Goal: Communication & Community: Connect with others

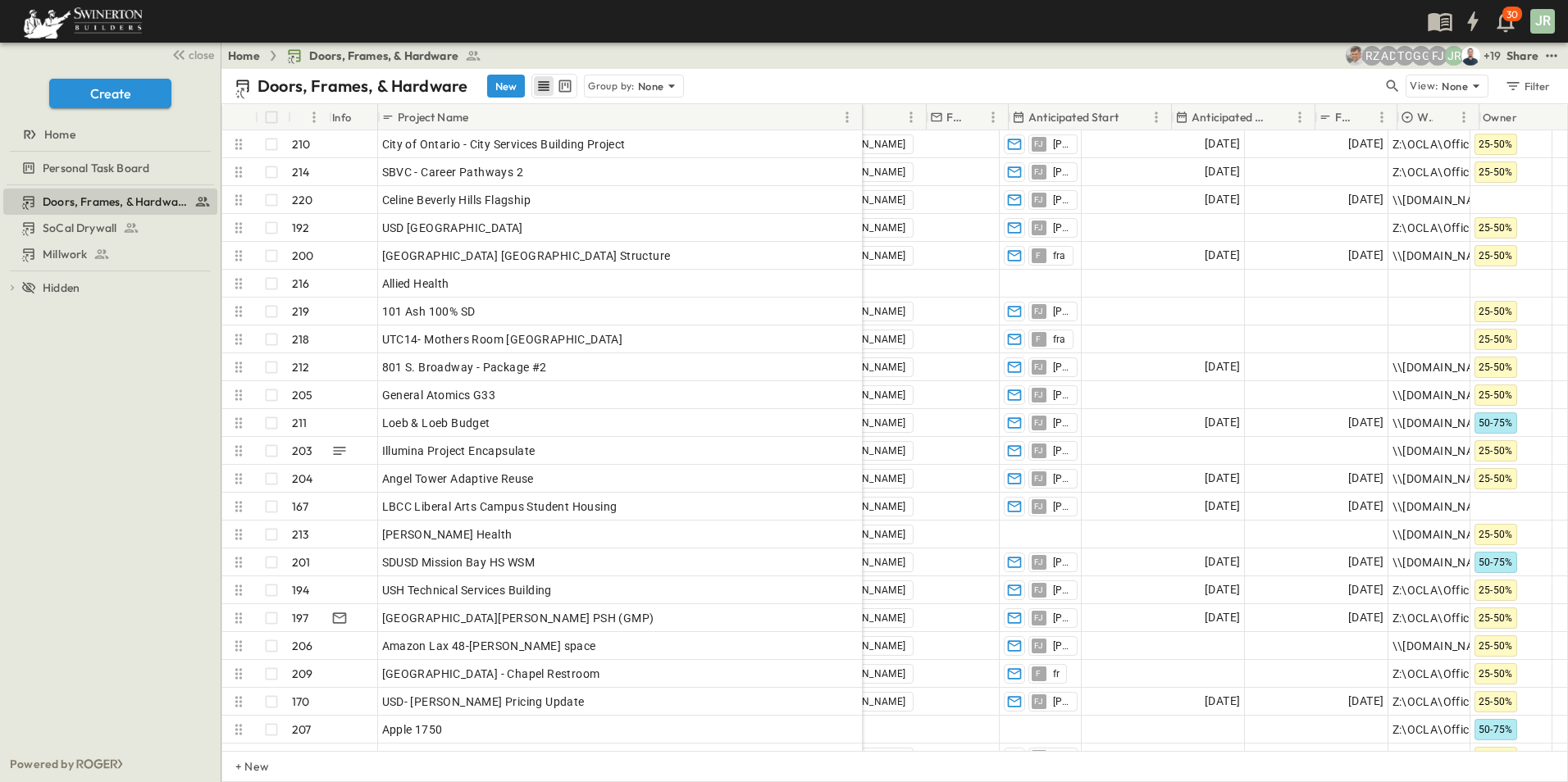
scroll to position [0, 1636]
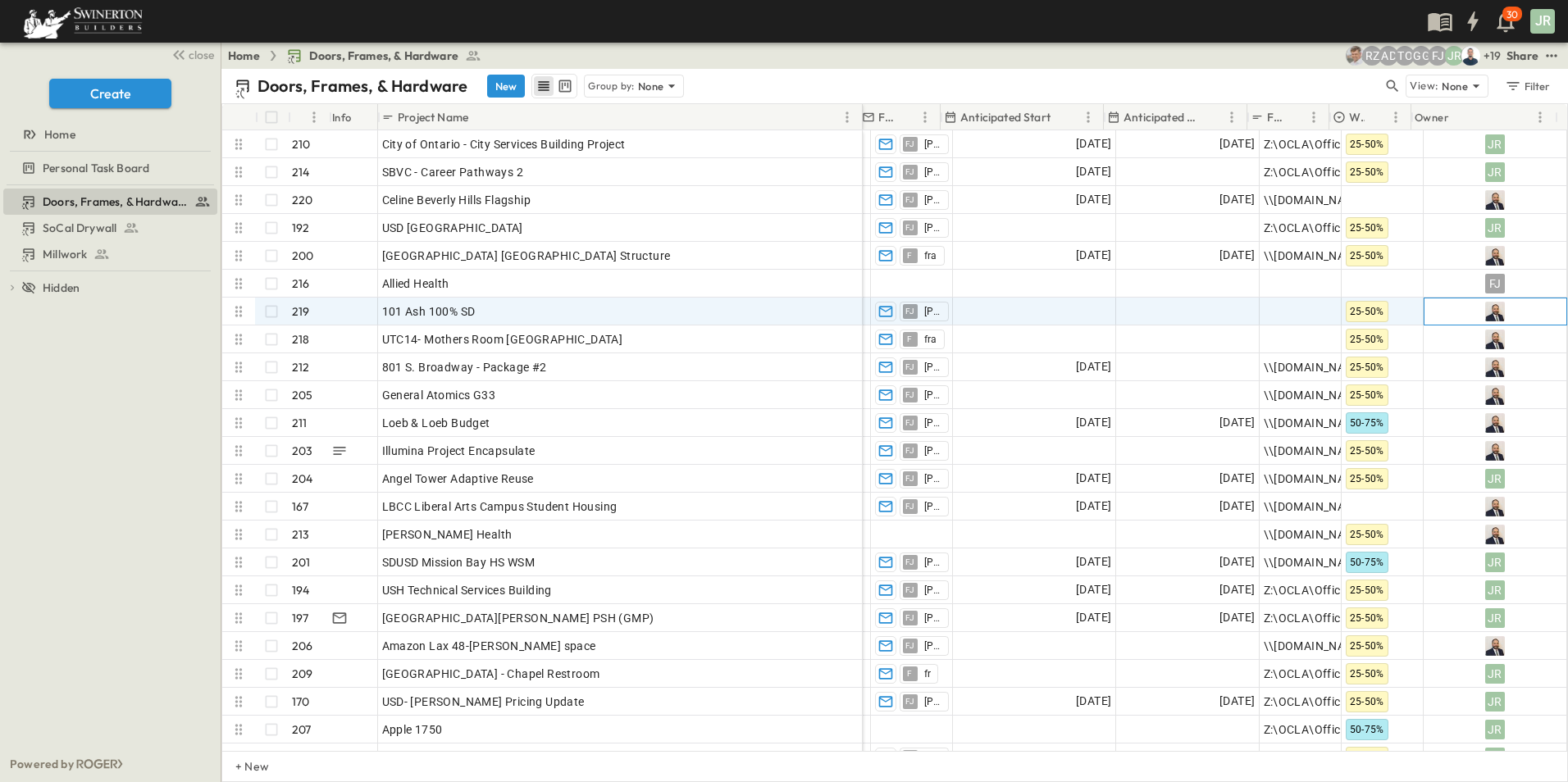
click at [1488, 309] on img at bounding box center [1495, 311] width 19 height 19
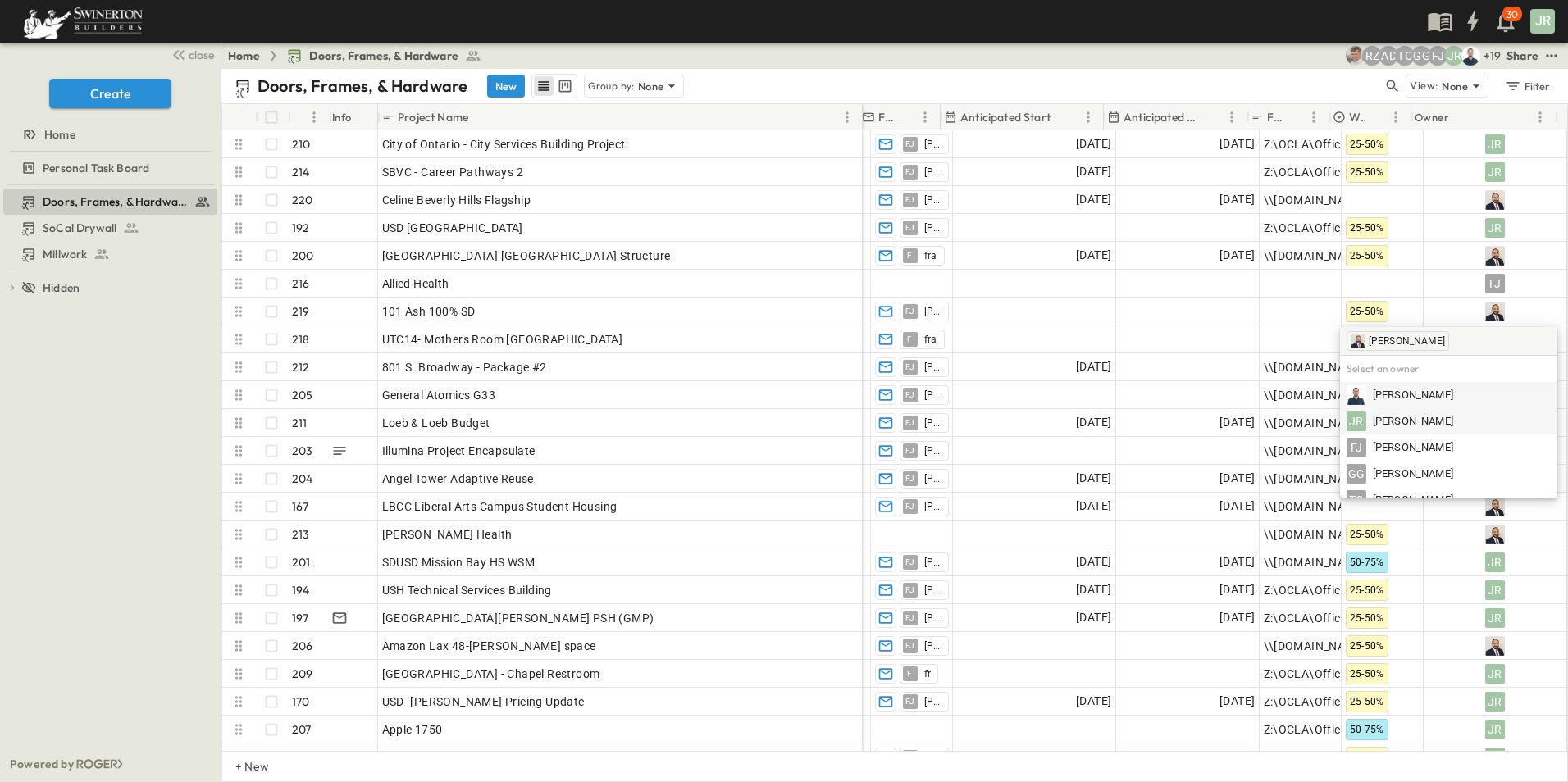
click at [1404, 422] on span "Joshua Russell" at bounding box center [1413, 421] width 81 height 16
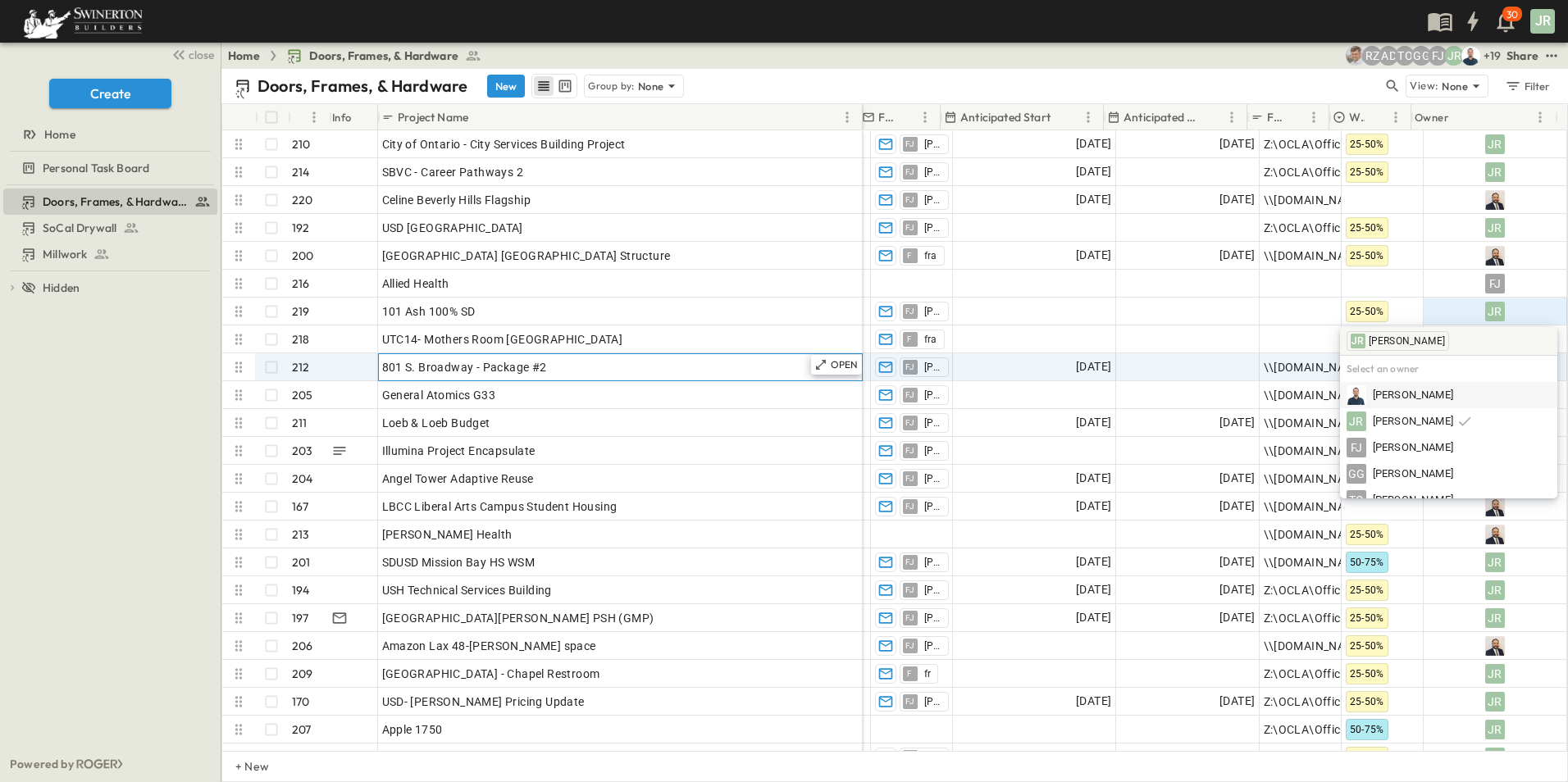
click at [745, 378] on div "801 S. Broadway - Package #2" at bounding box center [620, 367] width 476 height 23
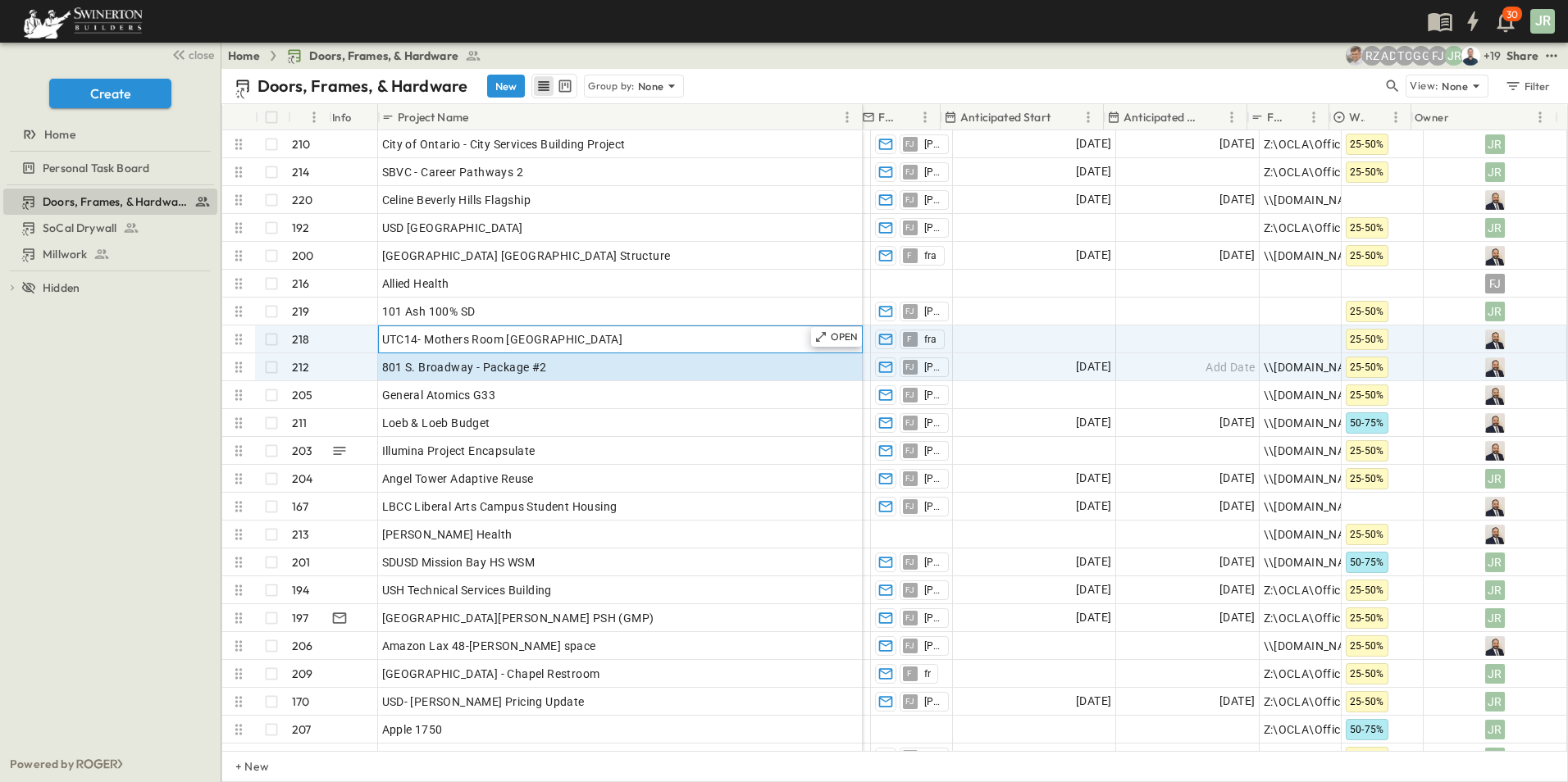
click at [540, 333] on div "UTC14- Mothers Room [GEOGRAPHIC_DATA]" at bounding box center [620, 339] width 476 height 23
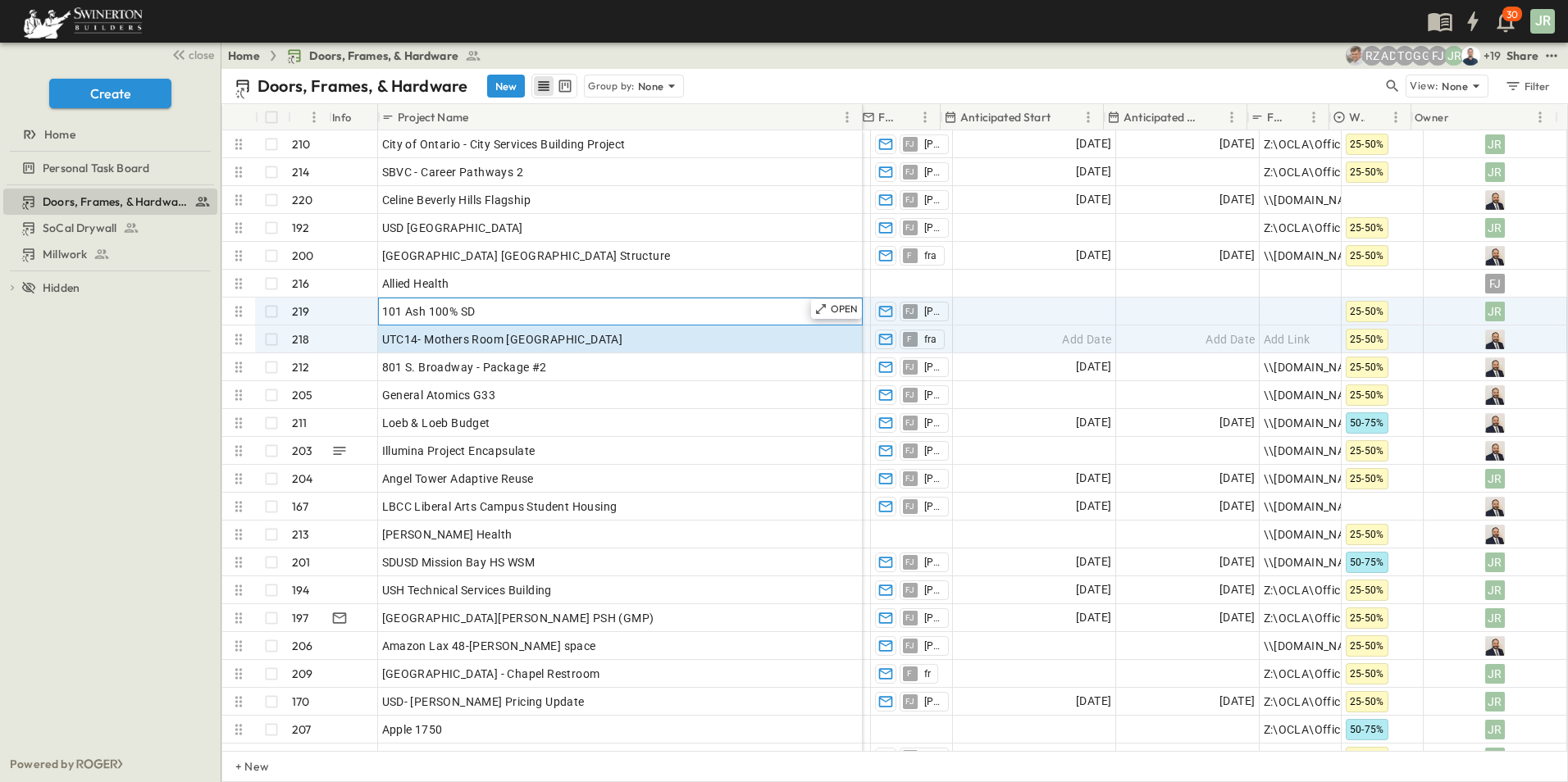
click at [532, 309] on div "101 Ash 100% SD" at bounding box center [620, 311] width 476 height 23
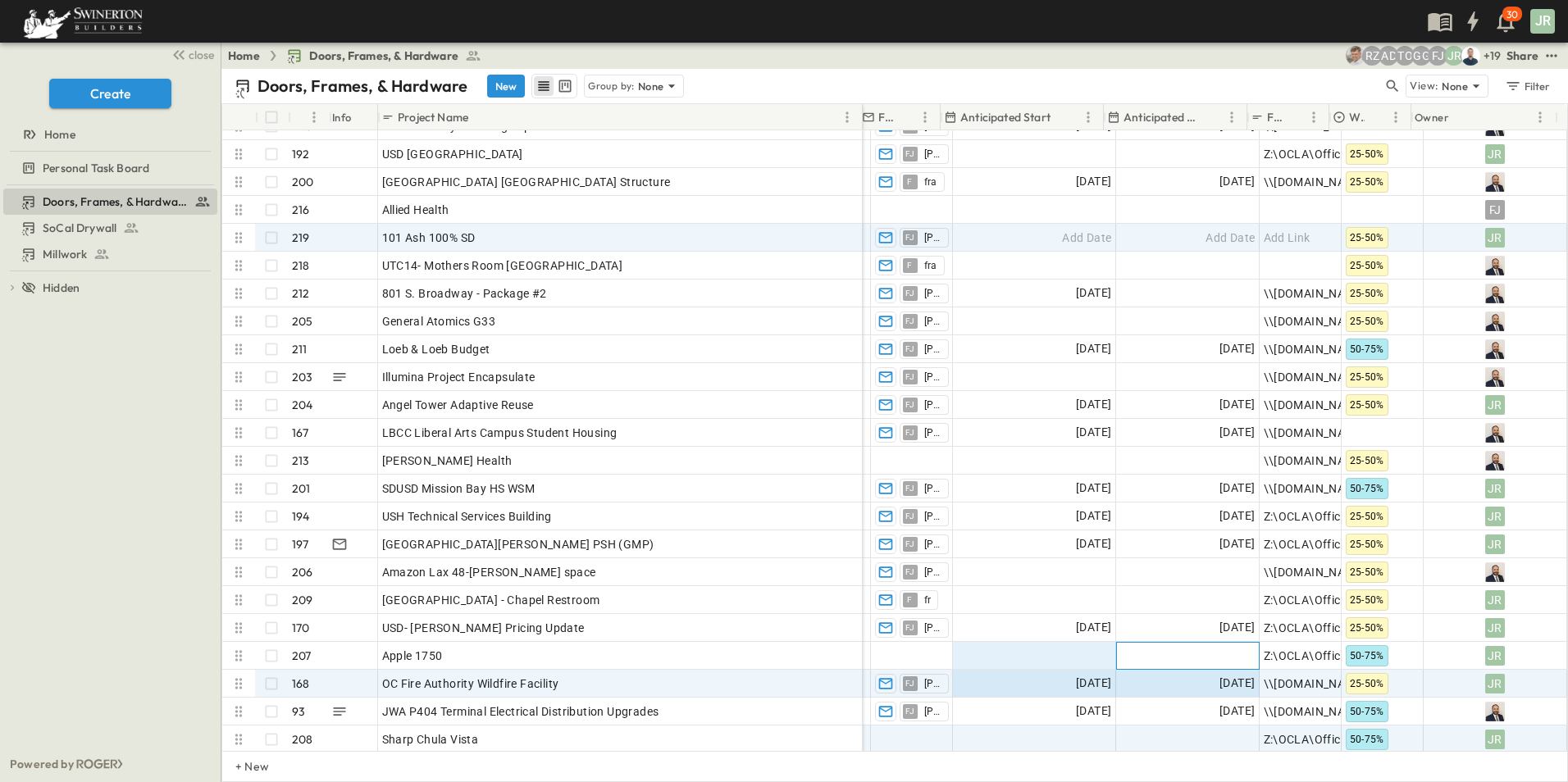
drag, startPoint x: 1141, startPoint y: 732, endPoint x: 1042, endPoint y: 732, distance: 99.0
click at [1042, 732] on div "Public Facility Estimating Construction Docs 1 Estimate Add Amount VB Vahid Bal…" at bounding box center [726, 404] width 1683 height 697
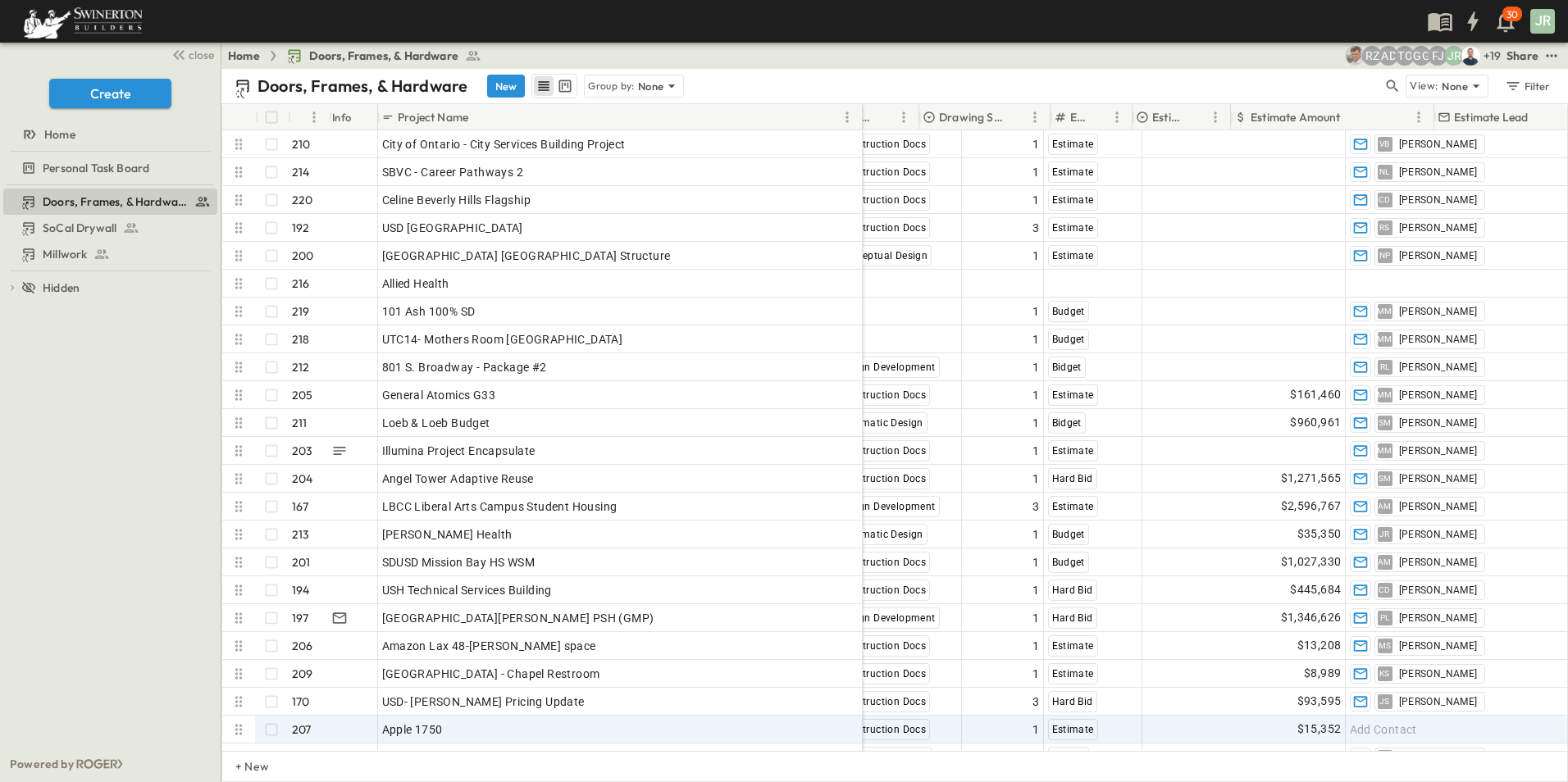
scroll to position [0, 835]
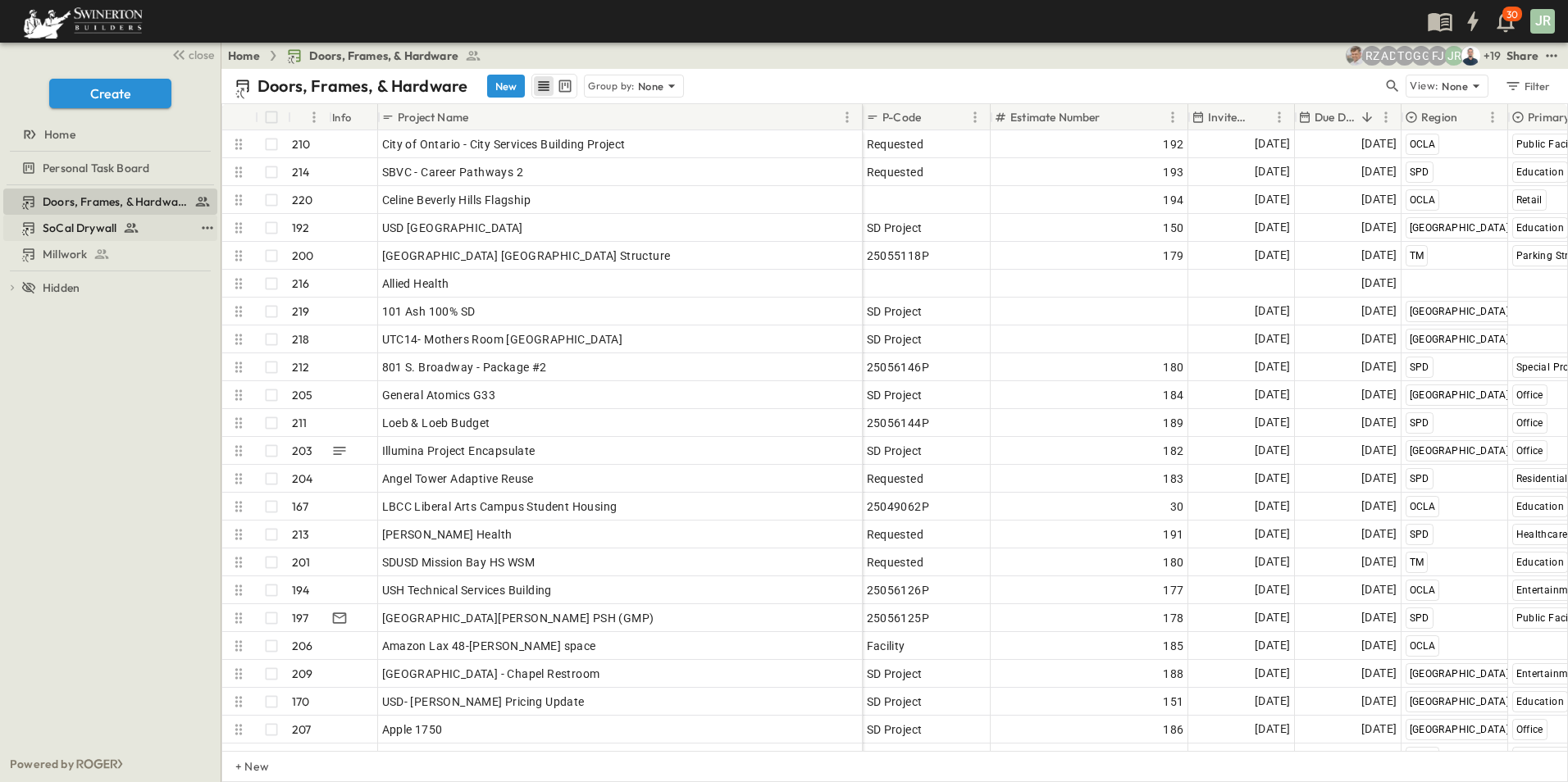
click at [93, 222] on span "SoCal Drywall" at bounding box center [80, 228] width 74 height 17
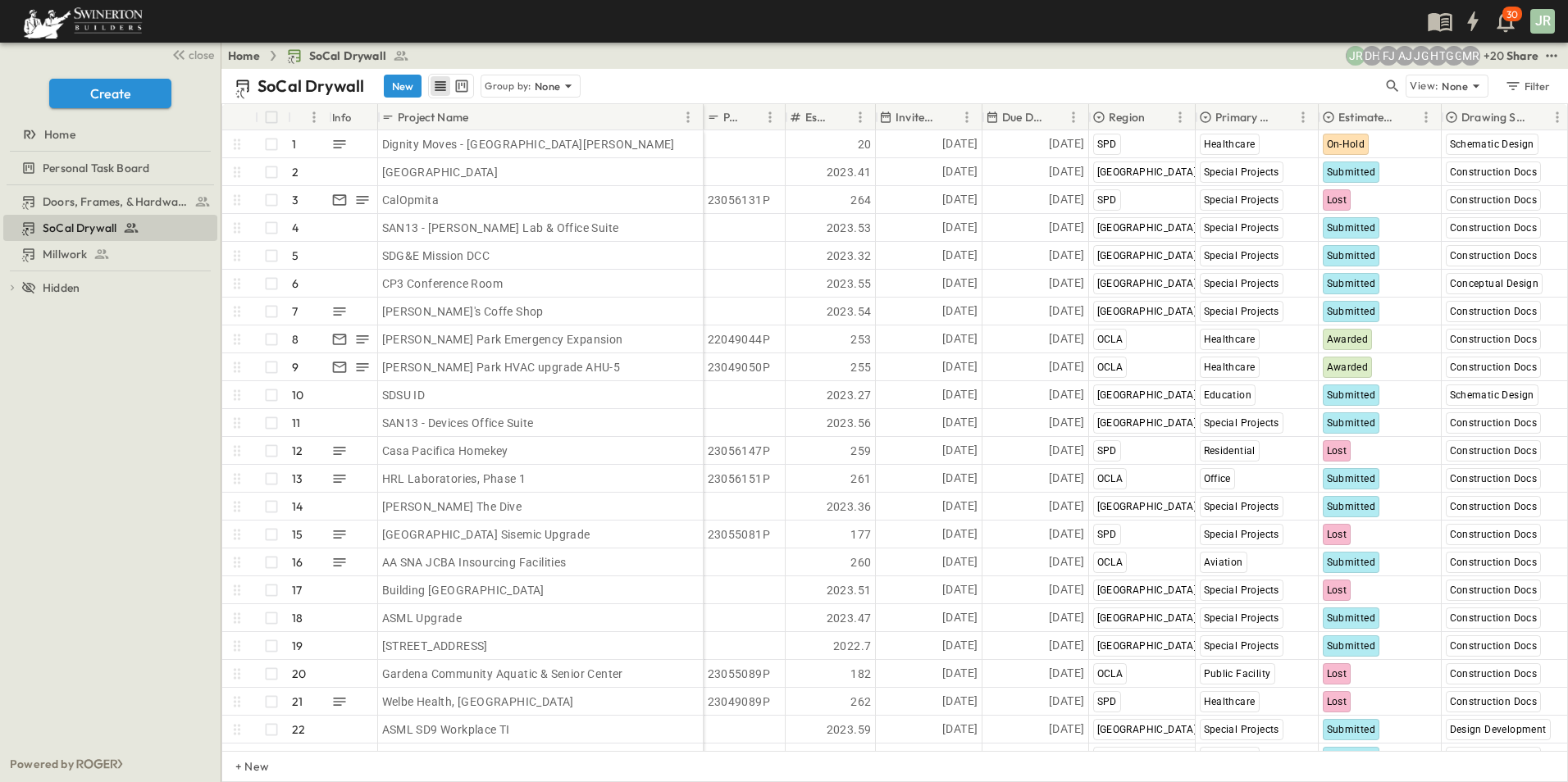
click at [1042, 115] on div "Due Date" at bounding box center [1025, 117] width 78 height 26
click at [1054, 115] on icon "Sort" at bounding box center [1055, 118] width 15 height 15
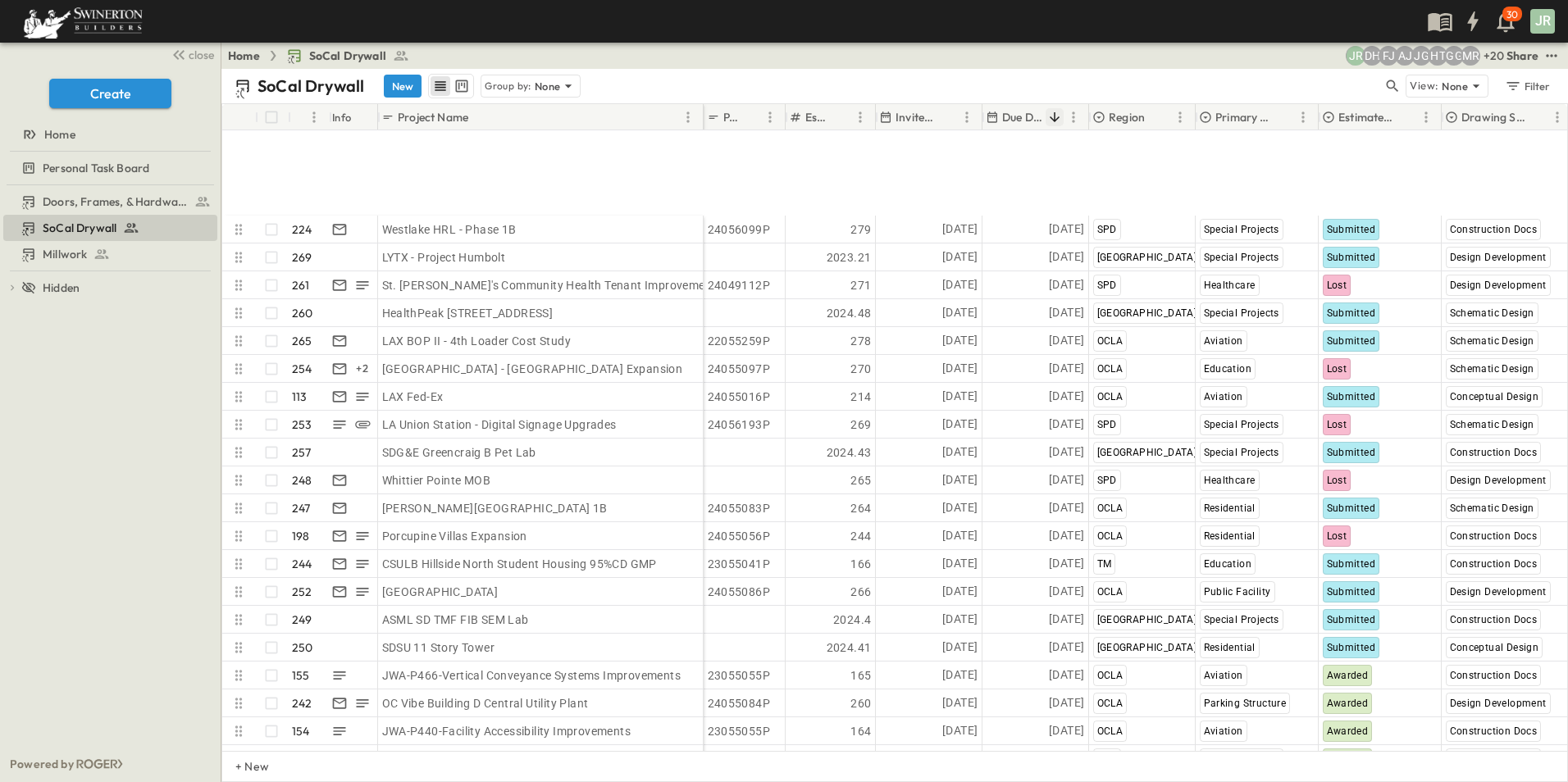
scroll to position [5411, 0]
